Goal: Obtain resource: Obtain resource

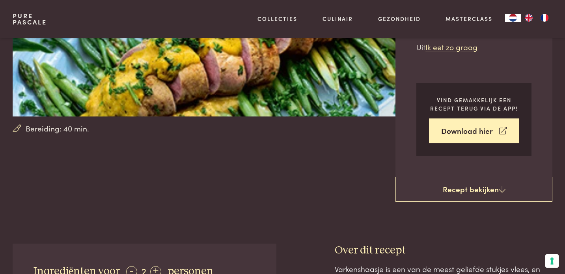
scroll to position [163, 0]
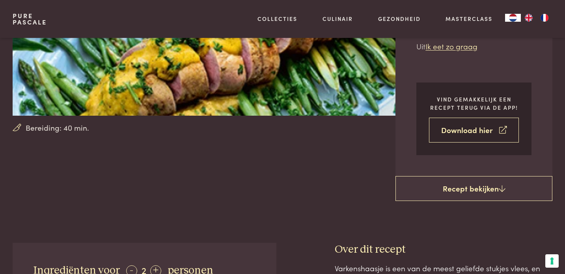
click at [466, 128] on link "Download hier" at bounding box center [474, 130] width 90 height 25
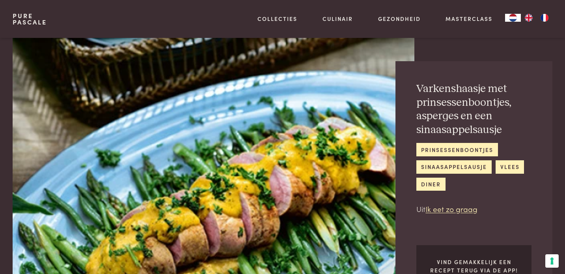
scroll to position [0, 0]
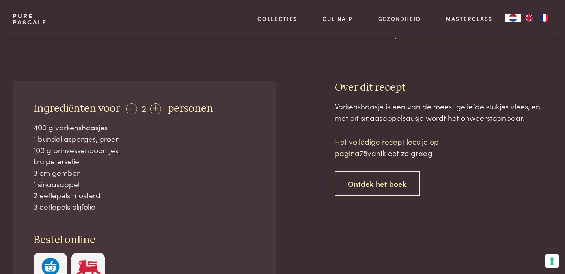
scroll to position [322, 0]
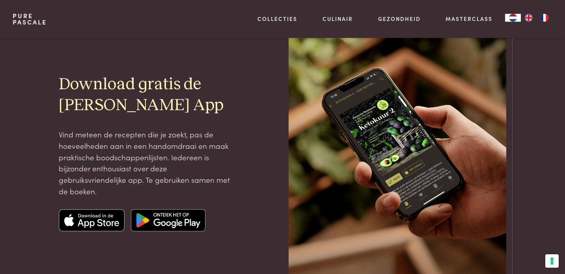
scroll to position [66, 0]
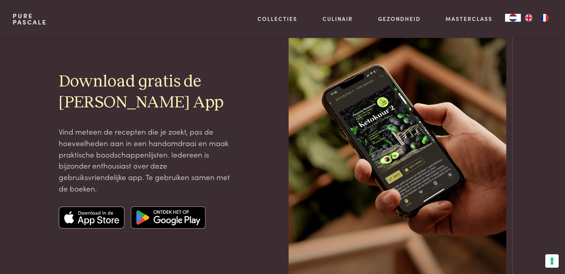
click at [106, 217] on img at bounding box center [92, 217] width 66 height 22
click at [109, 170] on p "Vind meteen de recepten die je zoekt, pas de hoeveelheden aan in een handomdraa…" at bounding box center [145, 160] width 172 height 68
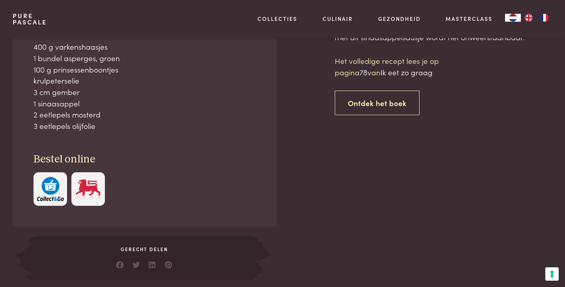
scroll to position [406, 0]
